Goal: Information Seeking & Learning: Find contact information

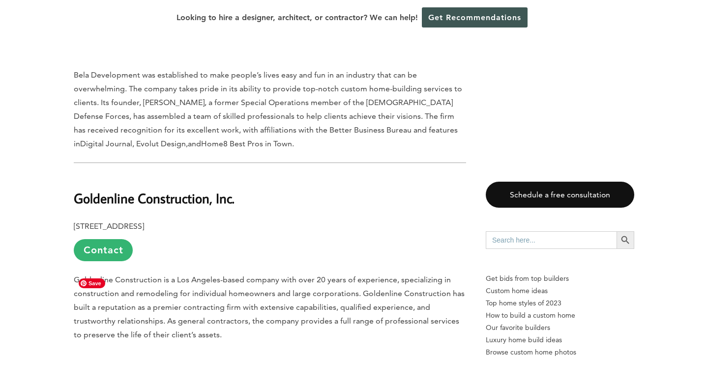
scroll to position [3539, 0]
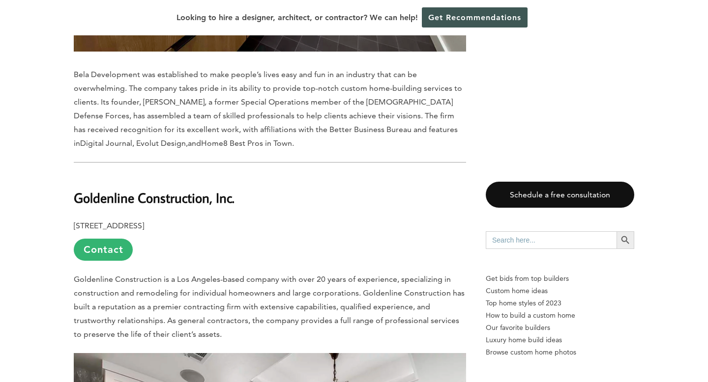
click at [166, 189] on b "Goldenline Construction, Inc." at bounding box center [154, 197] width 161 height 17
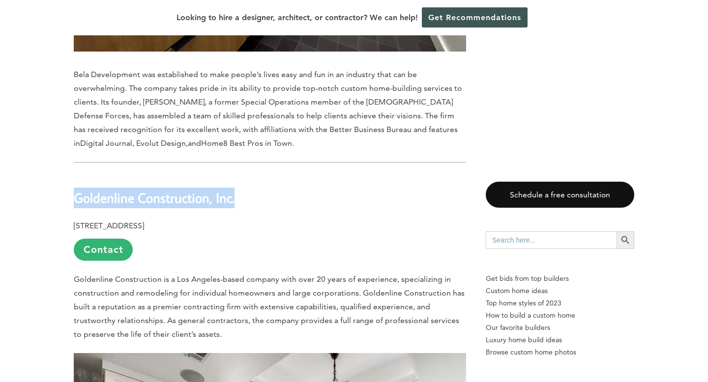
copy div "Goldenline Construction, Inc."
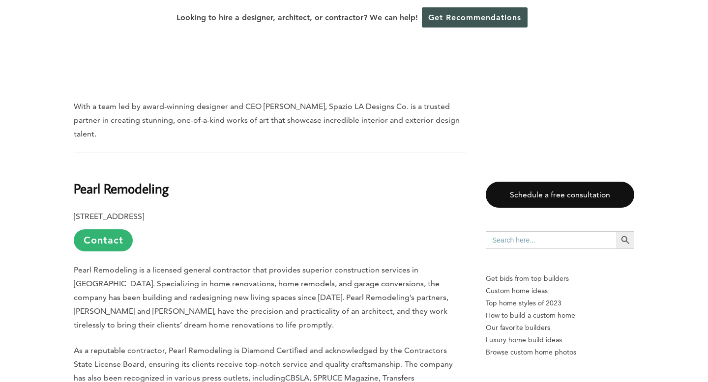
scroll to position [1751, 0]
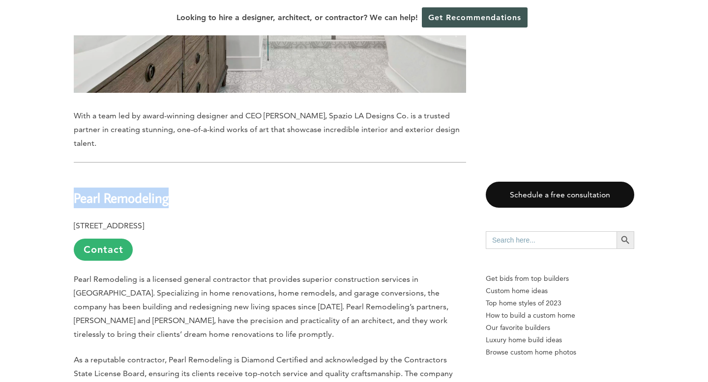
drag, startPoint x: 175, startPoint y: 137, endPoint x: 62, endPoint y: 136, distance: 113.0
copy b "Pearl Remodeling"
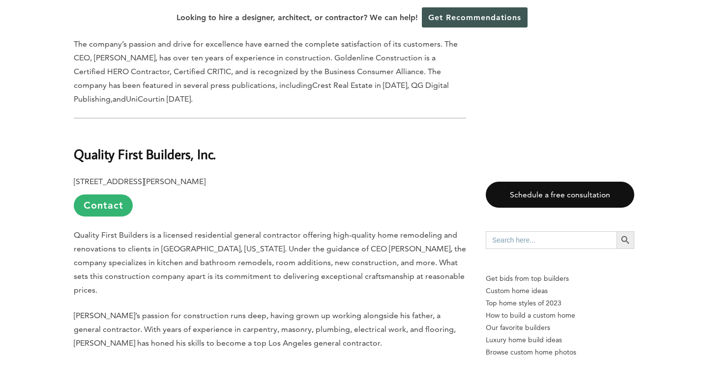
scroll to position [4126, 0]
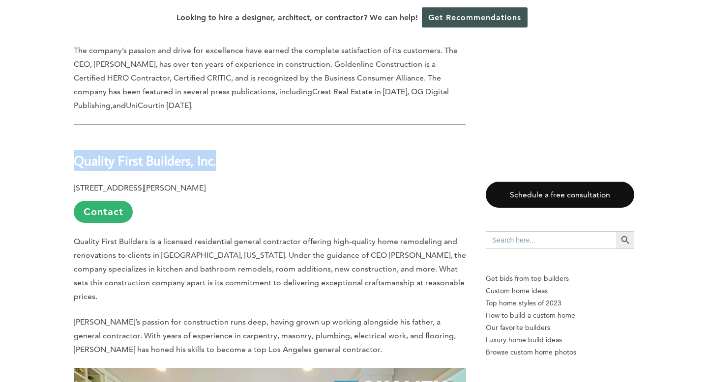
drag, startPoint x: 222, startPoint y: 85, endPoint x: 65, endPoint y: 81, distance: 156.3
copy b "Quality First Builders, Inc."
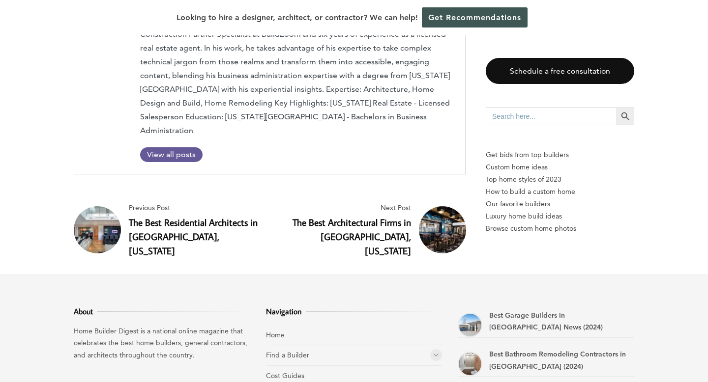
scroll to position [5594, 0]
